Goal: Transaction & Acquisition: Purchase product/service

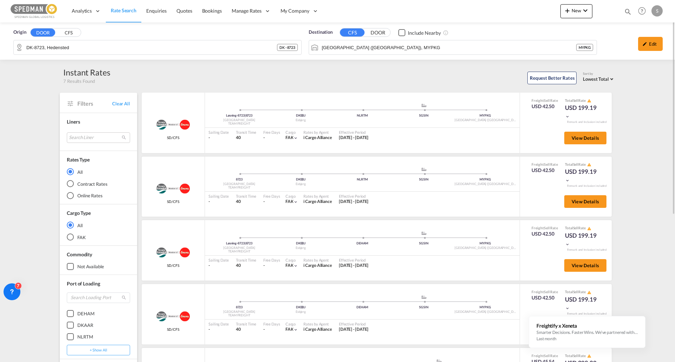
click at [20, 32] on span "Origin" at bounding box center [19, 32] width 13 height 7
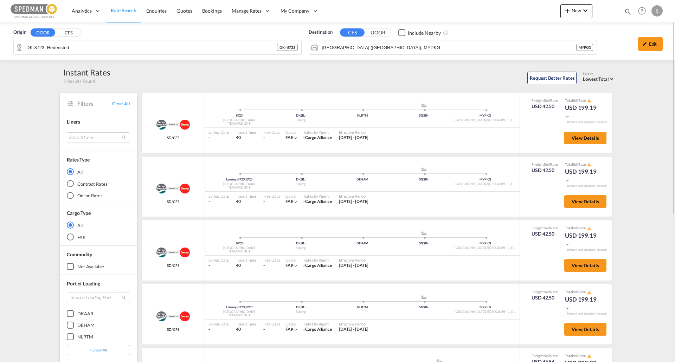
click at [130, 13] on span "Rate Search" at bounding box center [124, 10] width 26 height 6
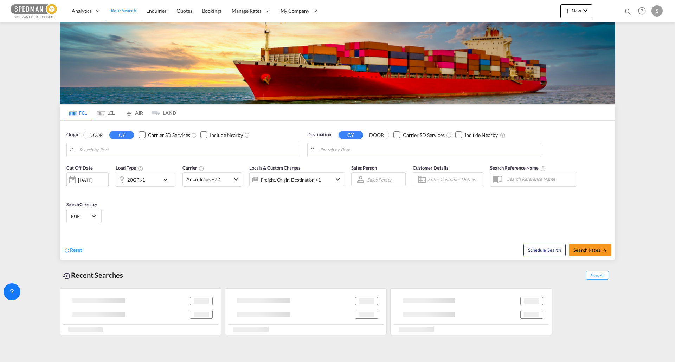
click at [79, 114] on md-tab-item "FCL" at bounding box center [78, 112] width 28 height 15
type input "Fredericia, DKFRC"
type input "Jeddah, SAJED"
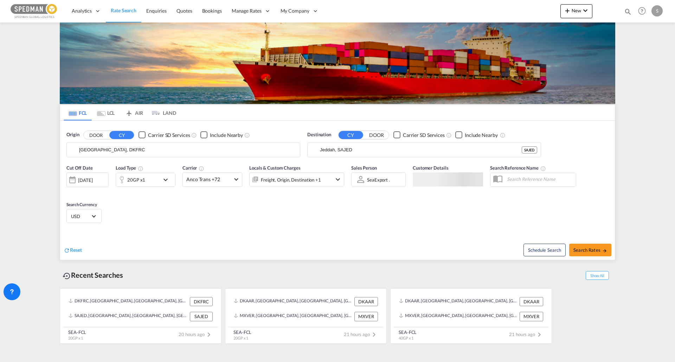
click at [95, 147] on input "Fredericia, DKFRC" at bounding box center [187, 150] width 217 height 11
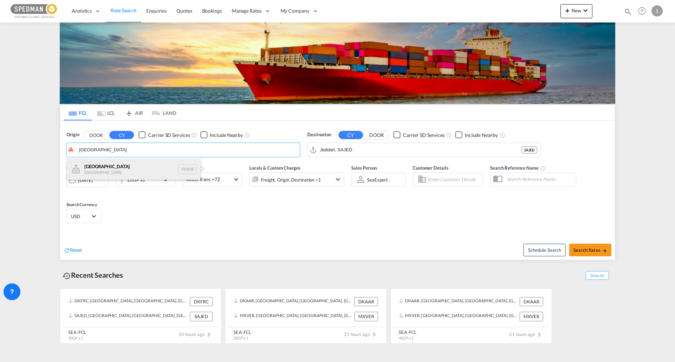
click at [102, 168] on div "Torshavn Faroe Islands FOTOR" at bounding box center [134, 169] width 134 height 21
type input "Torshavn, FOTOR"
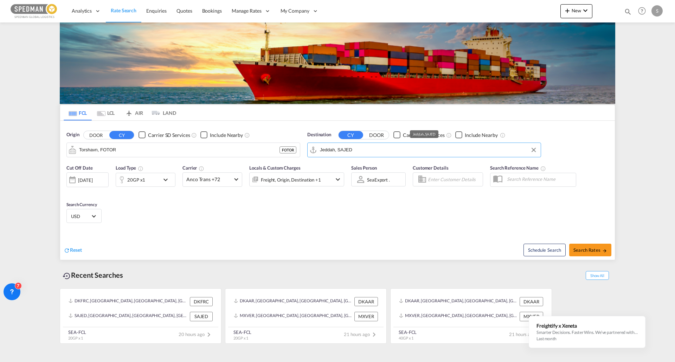
click at [349, 151] on input "Jeddah, SAJED" at bounding box center [428, 150] width 217 height 11
click at [351, 168] on div "Port Said Egypt EGPSD" at bounding box center [375, 169] width 134 height 21
type input "Port Said, EGPSD"
click at [164, 185] on div "20GP x1" at bounding box center [146, 180] width 60 height 14
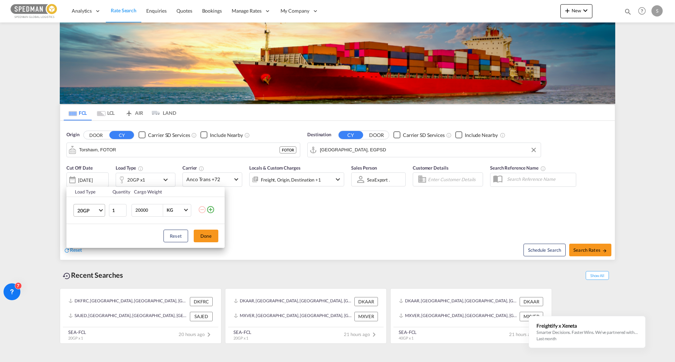
click at [103, 212] on md-select-value "20GP" at bounding box center [91, 211] width 28 height 12
click at [90, 244] on md-option "40HC" at bounding box center [96, 244] width 48 height 17
click at [206, 235] on button "Done" at bounding box center [206, 236] width 25 height 13
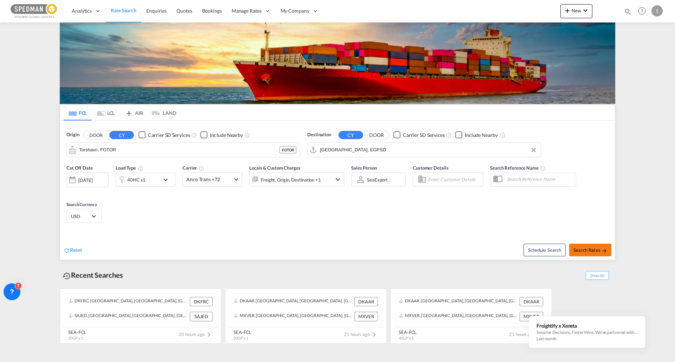
click at [590, 249] on span "Search Rates" at bounding box center [590, 250] width 34 height 6
type input "FOTOR to EGPSD / 15 Aug 2025"
